Goal: Information Seeking & Learning: Learn about a topic

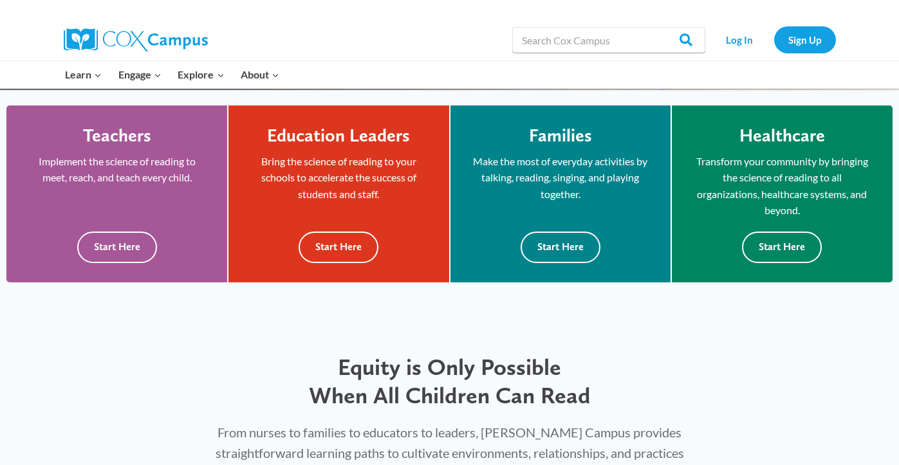
scroll to position [363, 0]
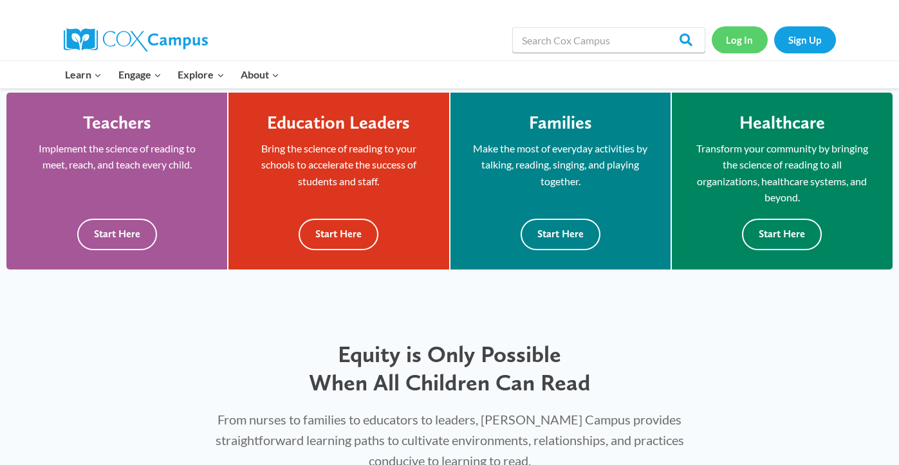
click at [741, 41] on link "Log In" at bounding box center [739, 39] width 56 height 26
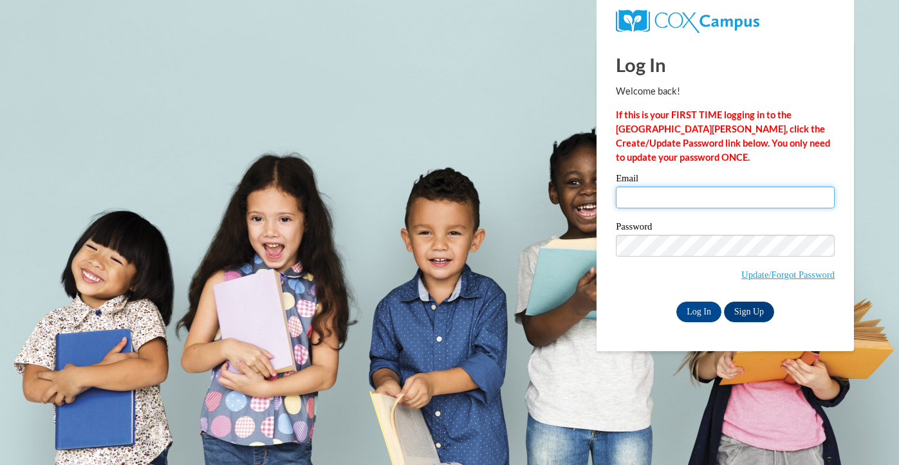
click at [646, 196] on input "Email" at bounding box center [725, 198] width 219 height 22
click at [646, 195] on input "Email" at bounding box center [725, 198] width 219 height 22
type input "abby.foster1025@gmail.com"
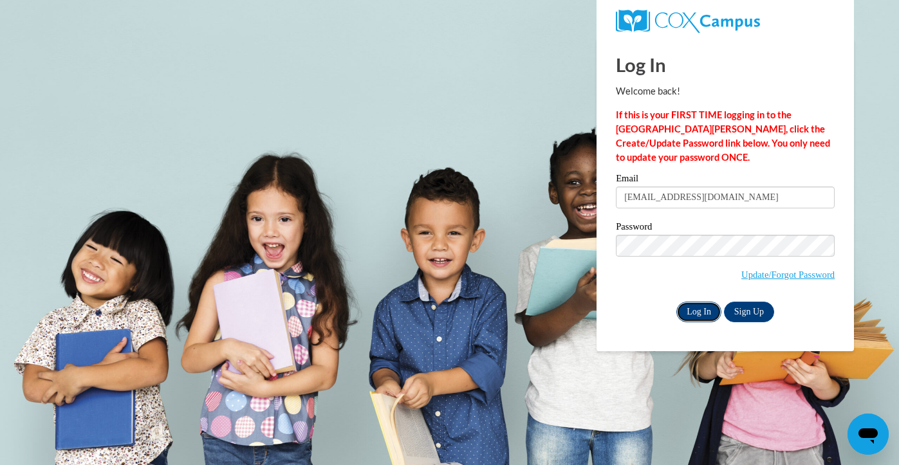
click at [708, 315] on input "Log In" at bounding box center [698, 312] width 45 height 21
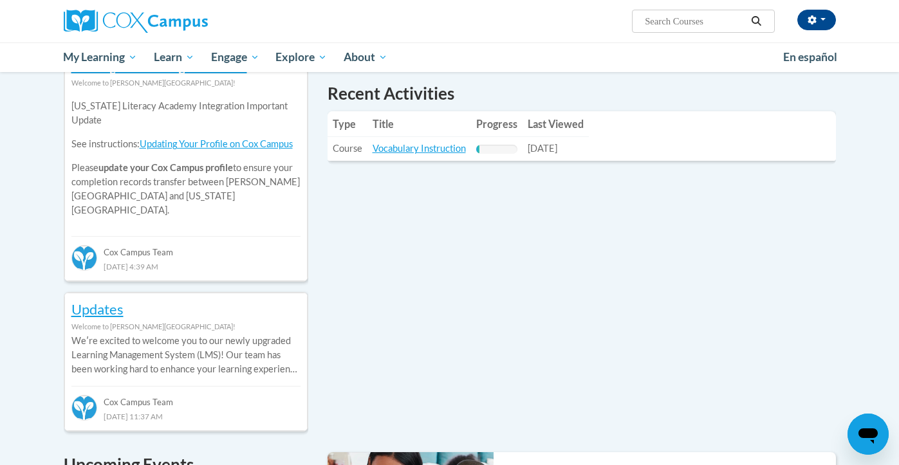
scroll to position [453, 0]
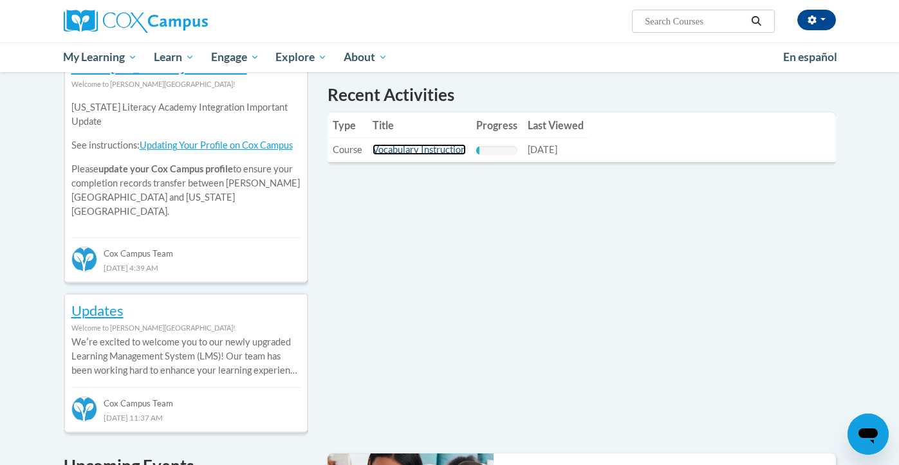
click at [416, 150] on link "Vocabulary Instruction" at bounding box center [418, 149] width 93 height 11
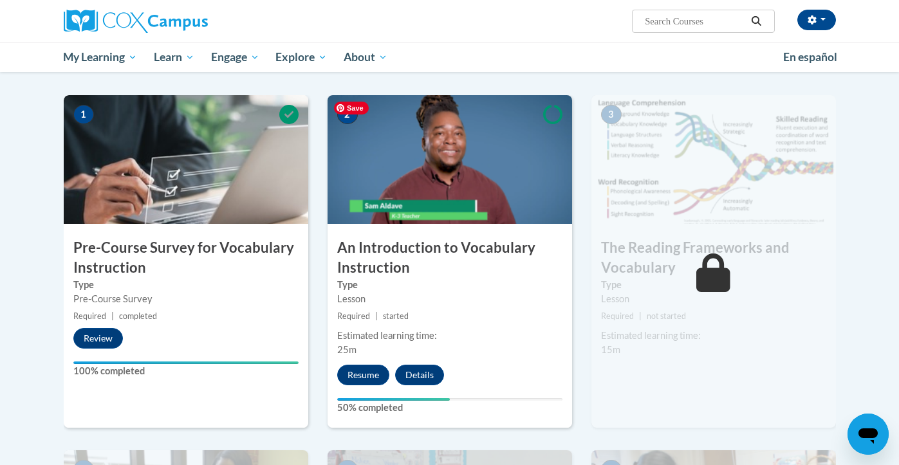
scroll to position [242, 0]
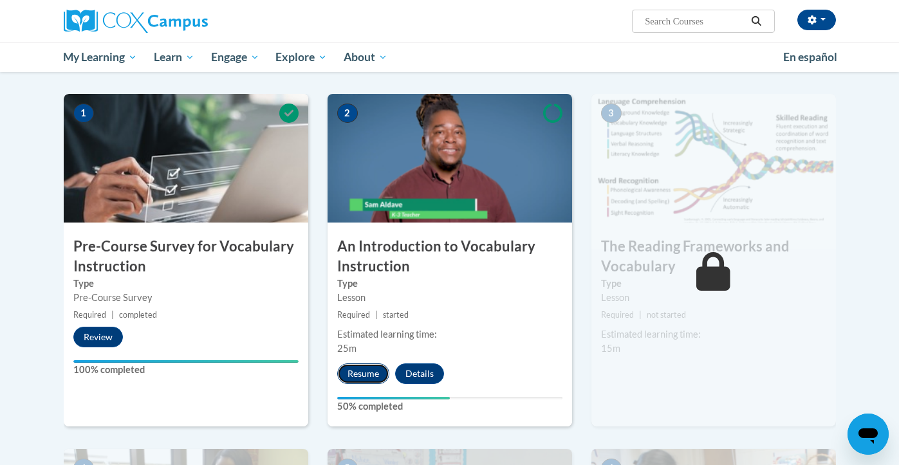
click at [364, 374] on button "Resume" at bounding box center [363, 373] width 52 height 21
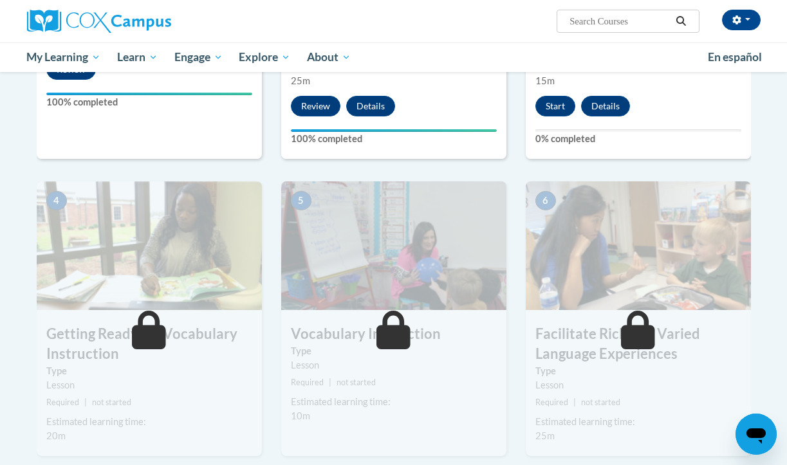
scroll to position [251, 0]
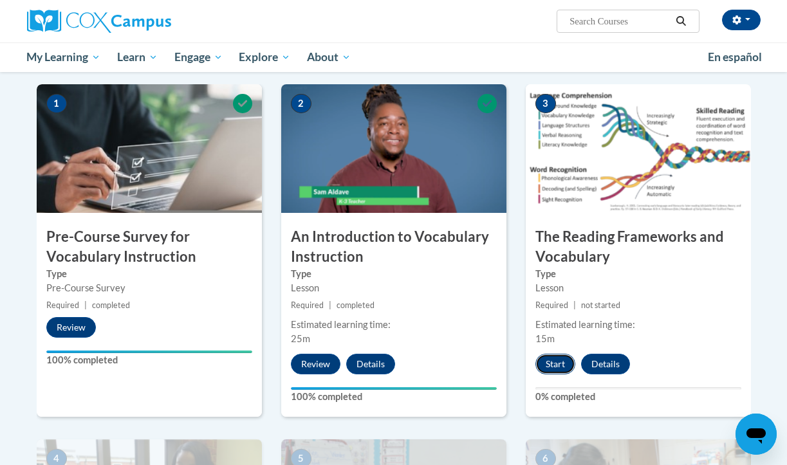
click at [552, 366] on button "Start" at bounding box center [555, 364] width 40 height 21
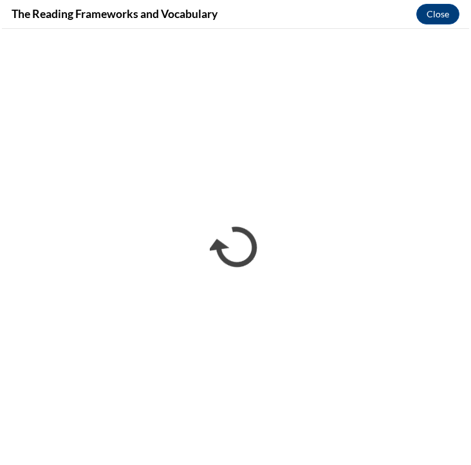
scroll to position [231, 0]
